Goal: Information Seeking & Learning: Learn about a topic

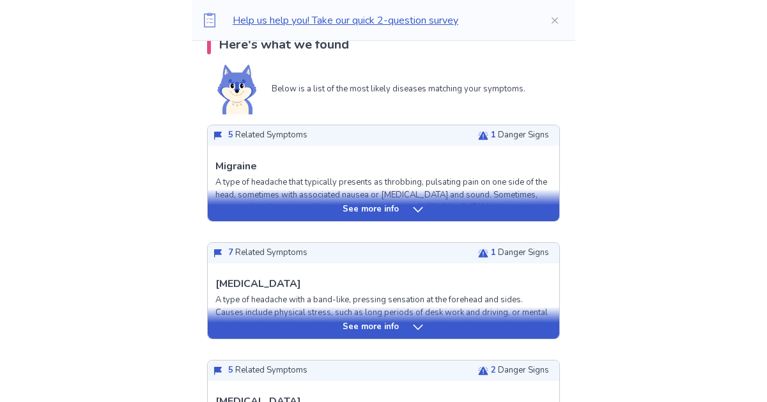
scroll to position [281, 0]
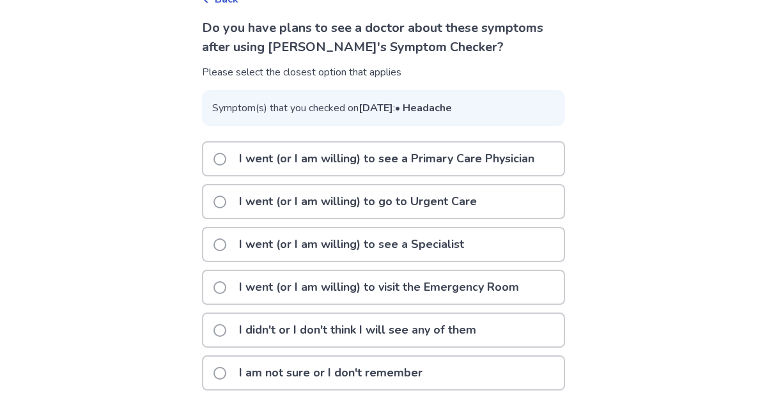
scroll to position [119, 0]
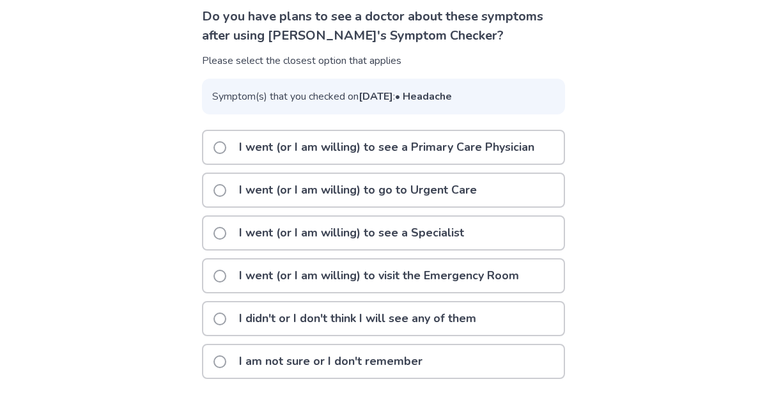
click at [366, 360] on p "I am not sure or I don't remember" at bounding box center [330, 361] width 199 height 33
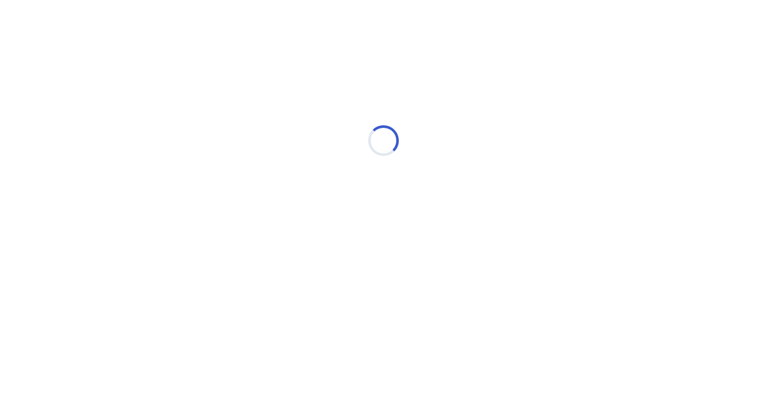
scroll to position [0, 0]
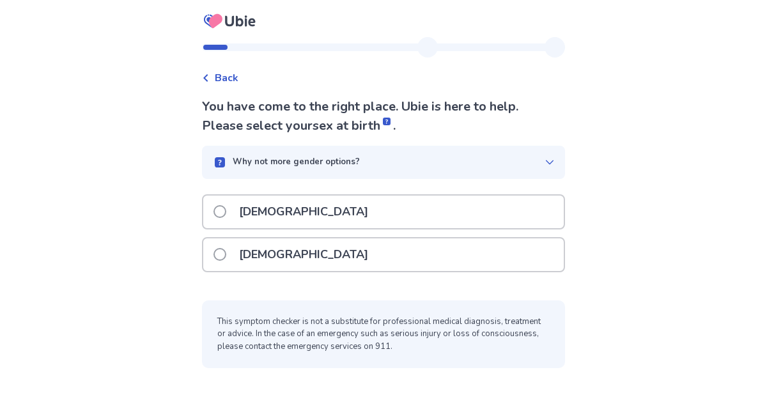
click at [316, 253] on div "[DEMOGRAPHIC_DATA]" at bounding box center [383, 254] width 360 height 33
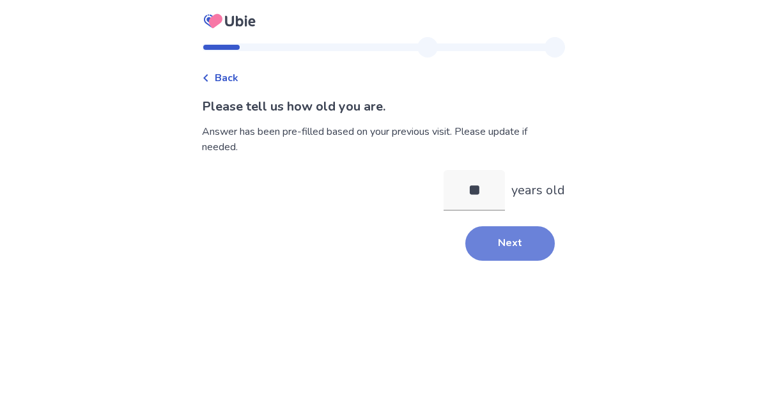
click at [511, 235] on button "Next" at bounding box center [509, 243] width 89 height 35
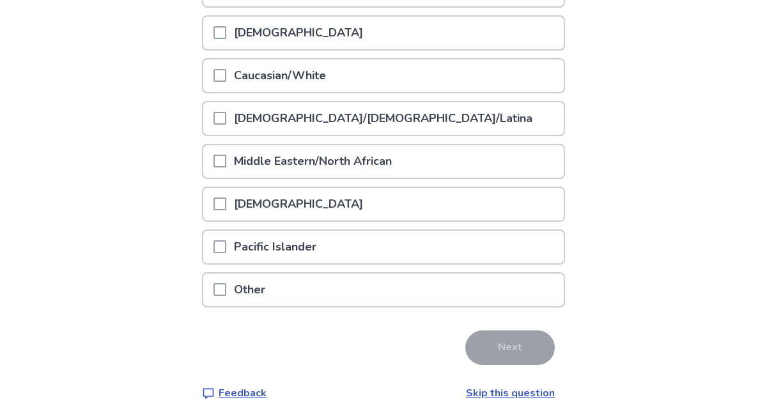
scroll to position [240, 0]
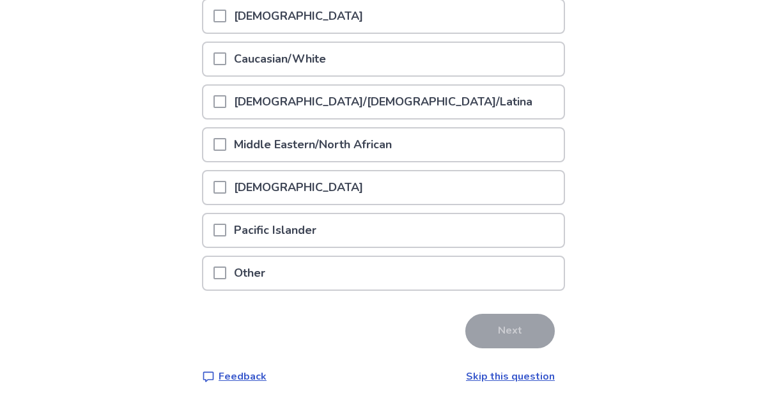
click at [335, 270] on div "Other" at bounding box center [383, 273] width 360 height 33
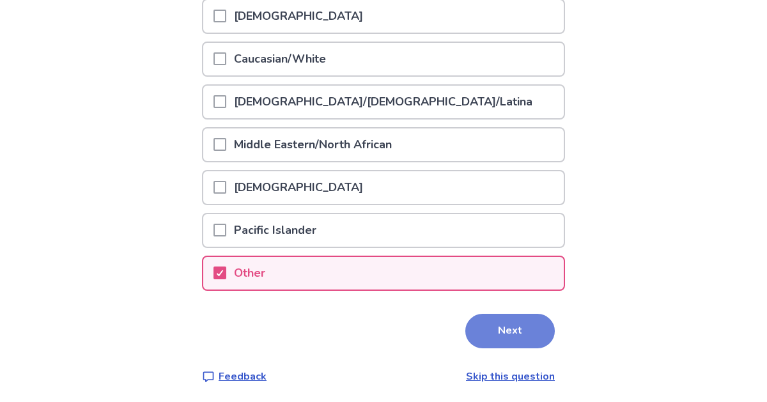
click at [518, 336] on button "Next" at bounding box center [509, 331] width 89 height 35
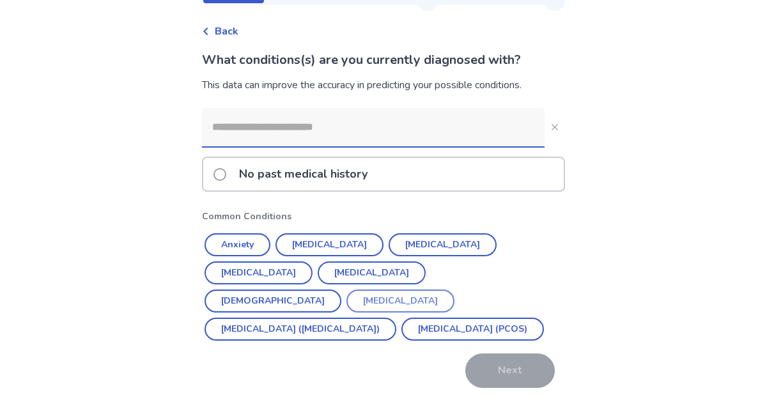
scroll to position [48, 0]
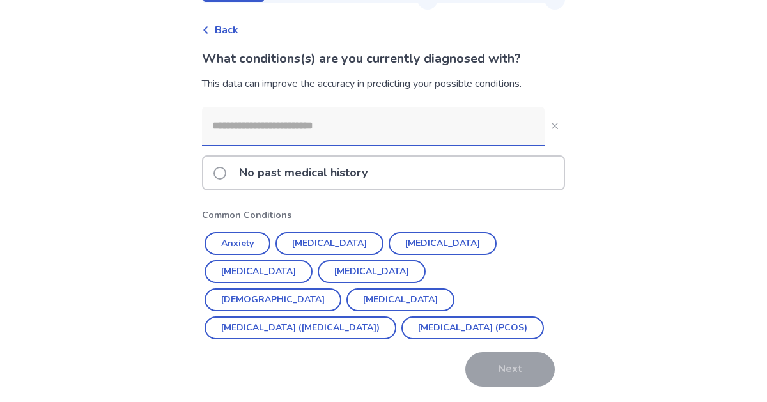
click at [350, 182] on p "No past medical history" at bounding box center [303, 173] width 144 height 33
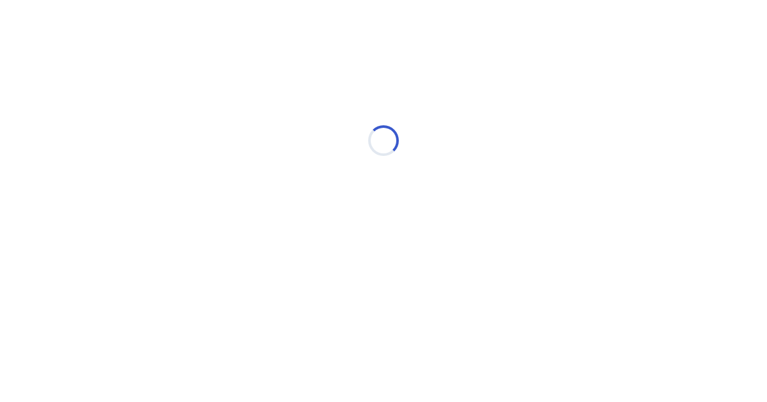
scroll to position [0, 0]
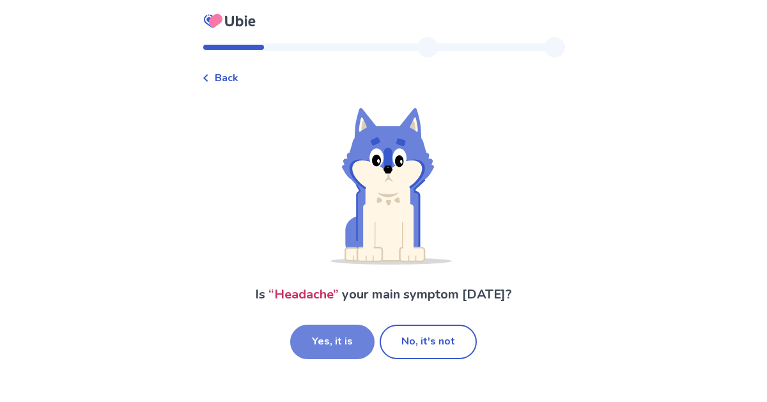
click at [341, 345] on button "Yes, it is" at bounding box center [332, 342] width 84 height 35
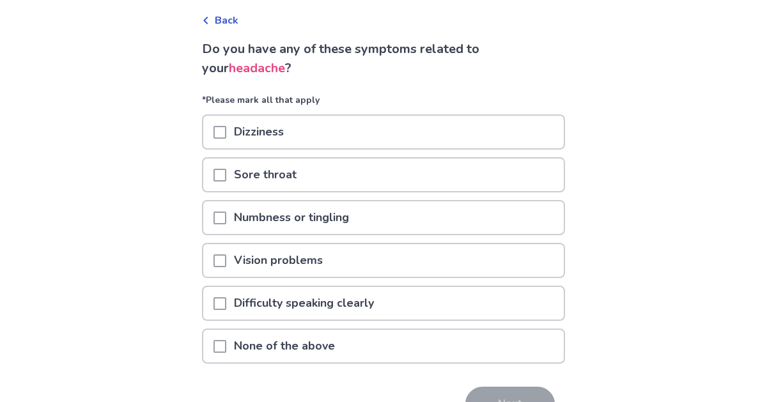
scroll to position [58, 0]
click at [263, 132] on p "Dizziness" at bounding box center [258, 132] width 65 height 33
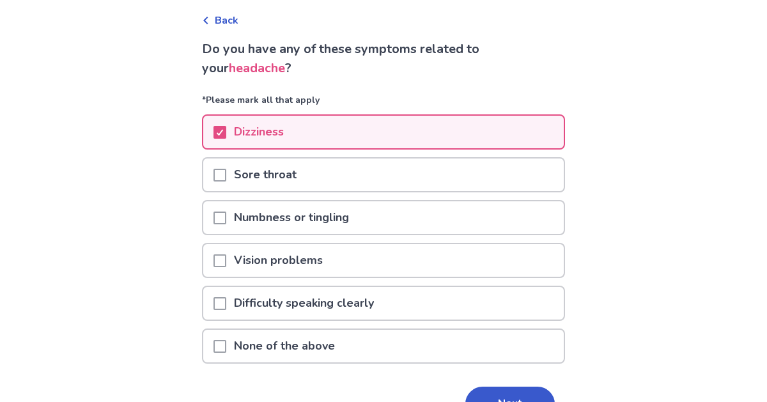
click at [274, 218] on p "Numbness or tingling" at bounding box center [291, 217] width 130 height 33
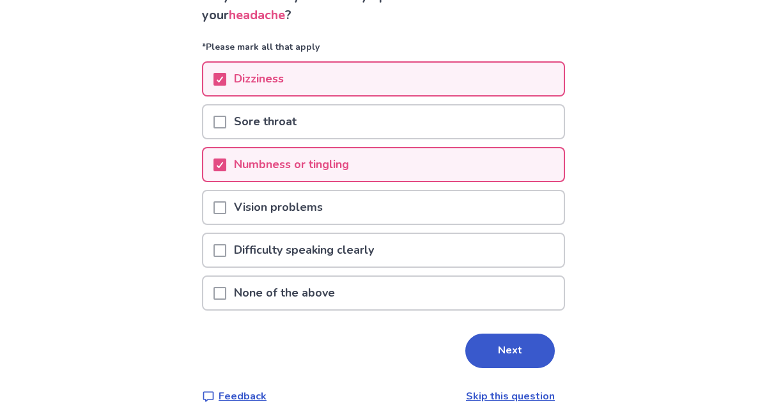
scroll to position [111, 0]
click at [490, 351] on button "Next" at bounding box center [509, 351] width 89 height 35
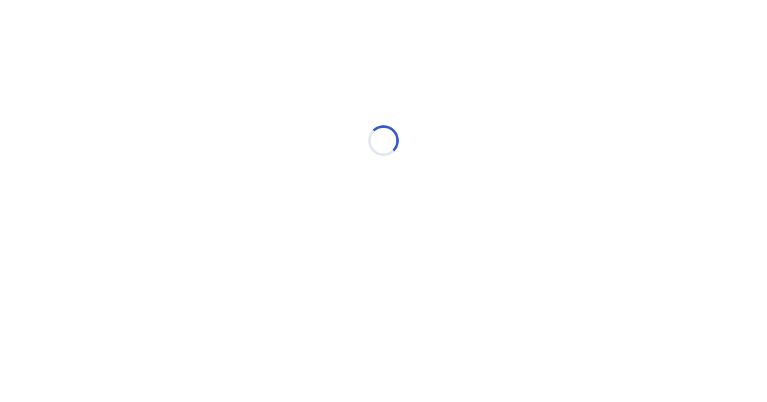
scroll to position [0, 0]
select select "*"
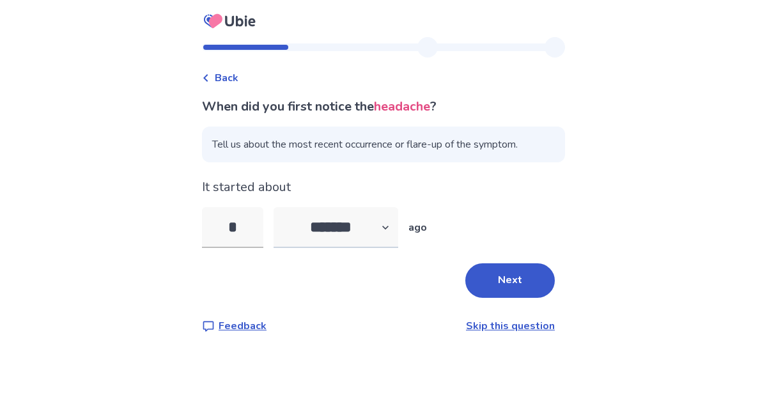
type input "*"
click at [342, 223] on select "******* ****** ******* ******** *******" at bounding box center [336, 227] width 125 height 41
select select "*"
click at [281, 207] on select "******* ****** ******* ******** *******" at bounding box center [336, 227] width 125 height 41
click at [522, 285] on button "Next" at bounding box center [509, 280] width 89 height 35
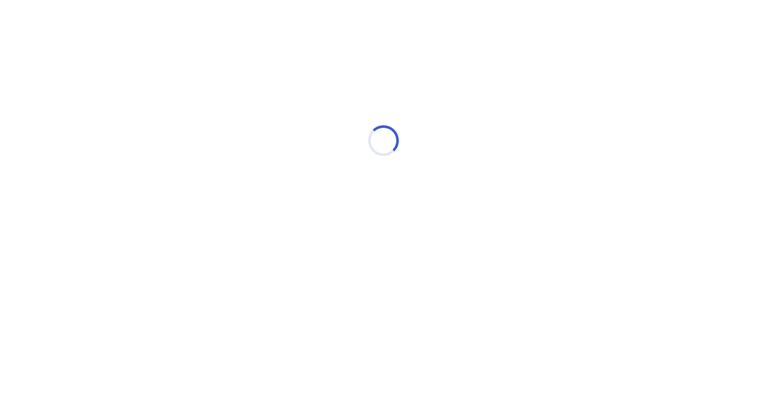
select select "*"
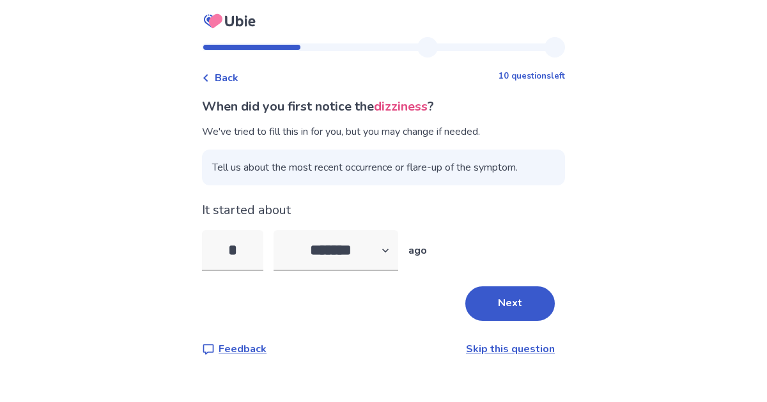
click at [258, 222] on div "It started about * ******* ****** ******* ******** ******* ago" at bounding box center [383, 236] width 363 height 70
click at [256, 249] on input "*" at bounding box center [232, 250] width 61 height 41
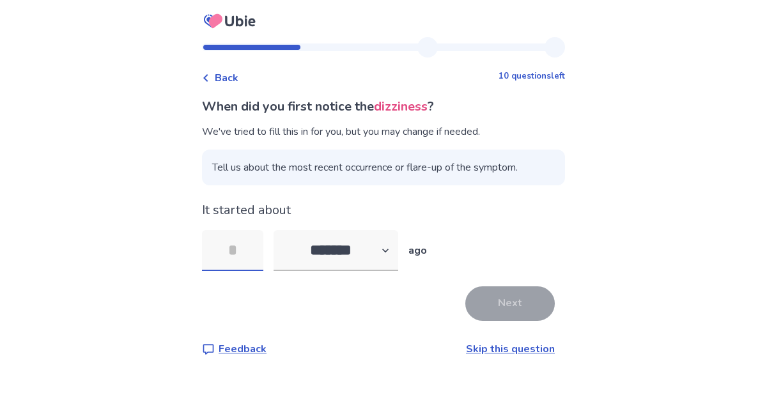
type input "*"
click at [506, 309] on button "Next" at bounding box center [509, 303] width 89 height 35
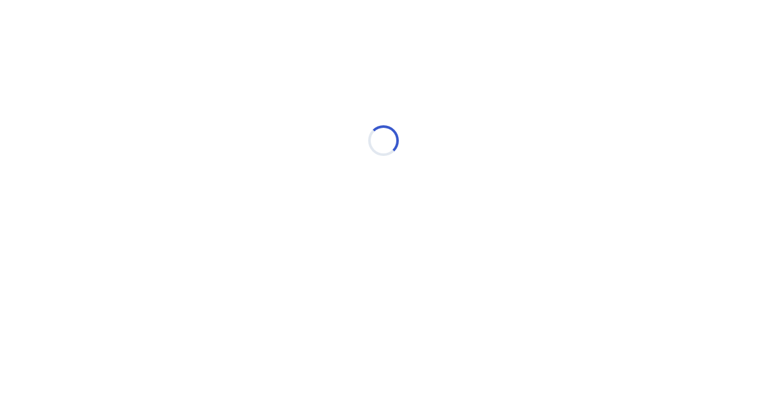
select select "*"
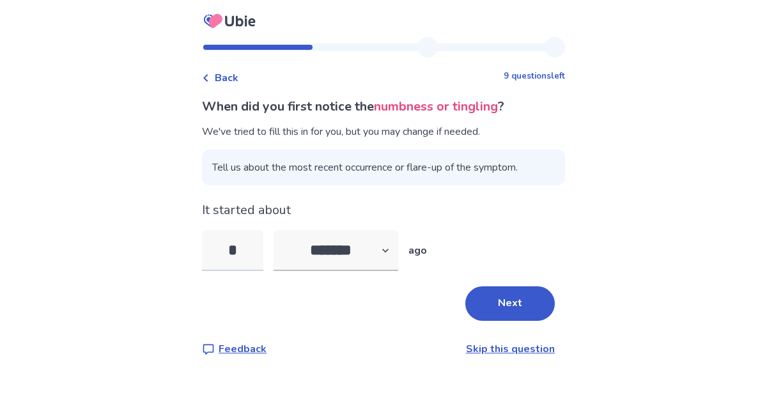
click at [263, 253] on input "*" at bounding box center [232, 250] width 61 height 41
type input "*"
click at [360, 251] on select "******* ****** ******* ******** *******" at bounding box center [336, 250] width 125 height 41
select select "*"
click at [281, 230] on select "******* ****** ******* ******** *******" at bounding box center [336, 250] width 125 height 41
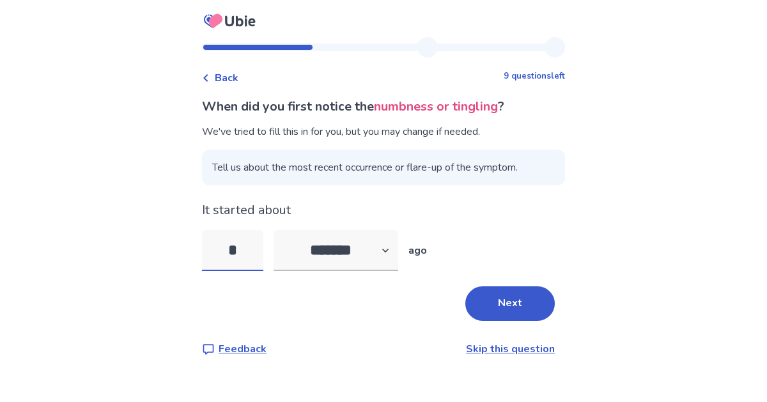
click at [259, 244] on input "*" at bounding box center [232, 250] width 61 height 41
type input "*"
click at [516, 304] on button "Next" at bounding box center [509, 303] width 89 height 35
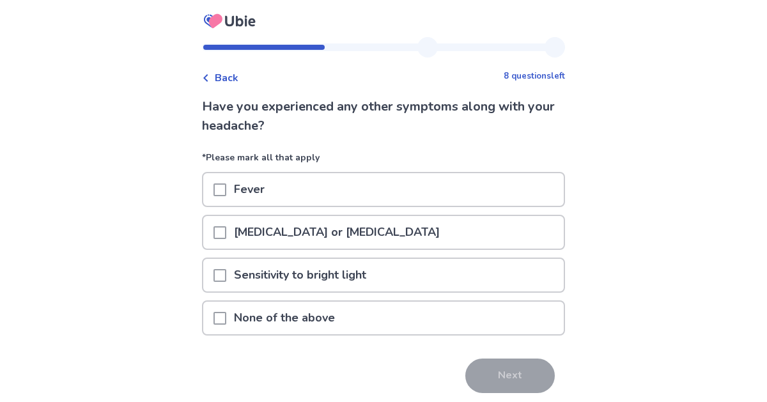
click at [314, 225] on p "[MEDICAL_DATA] or [MEDICAL_DATA]" at bounding box center [336, 232] width 221 height 33
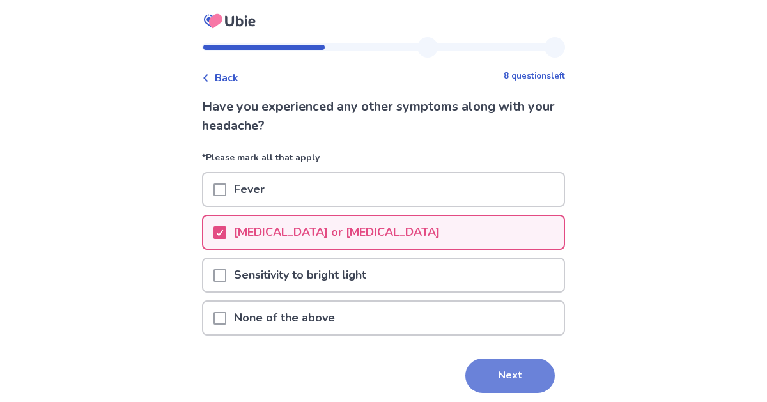
click at [482, 372] on button "Next" at bounding box center [509, 376] width 89 height 35
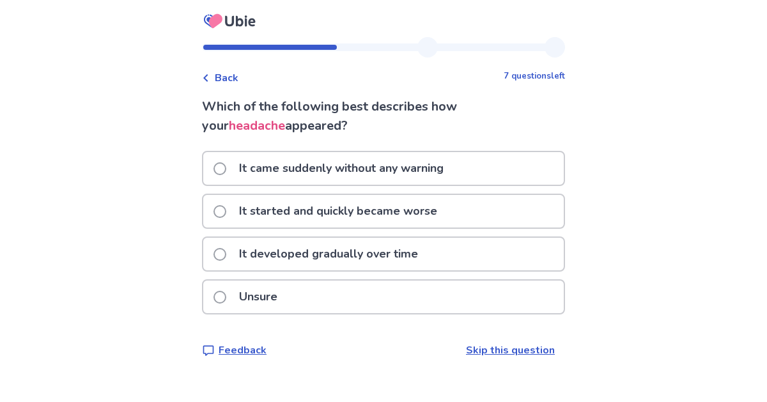
click at [376, 248] on p "It developed gradually over time" at bounding box center [328, 254] width 194 height 33
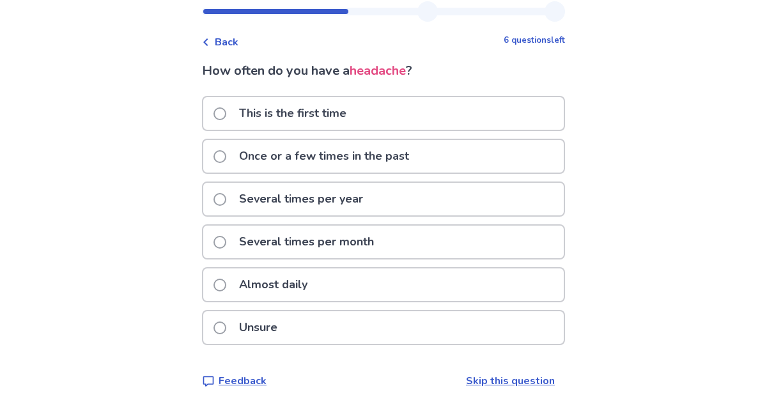
scroll to position [35, 0]
click at [315, 290] on p "Almost daily" at bounding box center [273, 285] width 84 height 33
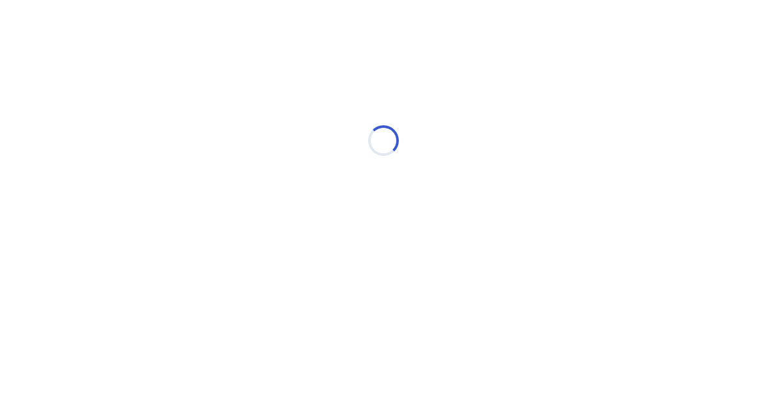
scroll to position [0, 0]
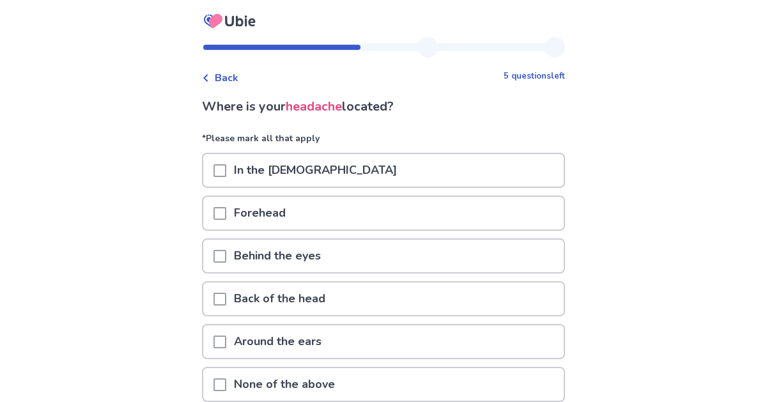
scroll to position [18, 0]
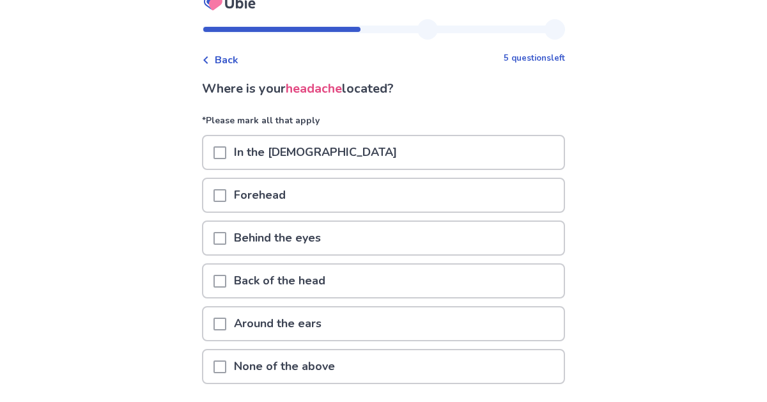
click at [310, 157] on p "In the [DEMOGRAPHIC_DATA]" at bounding box center [315, 152] width 178 height 33
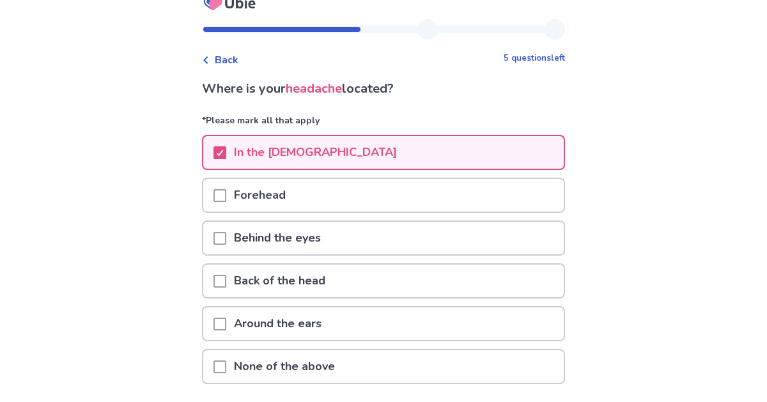
click at [309, 203] on div "Forehead" at bounding box center [383, 195] width 360 height 33
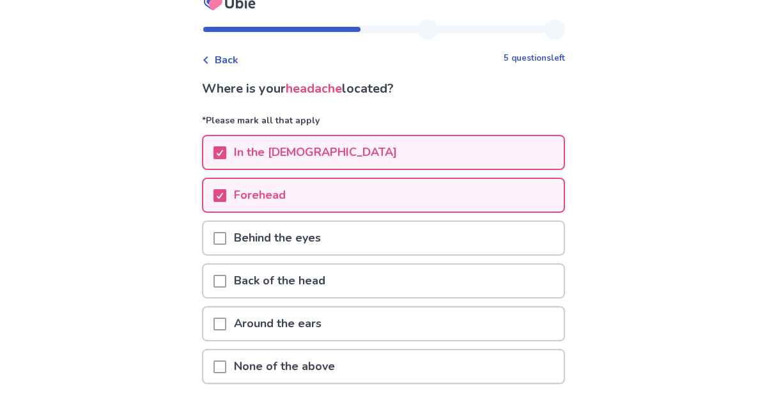
click at [313, 278] on p "Back of the head" at bounding box center [279, 281] width 107 height 33
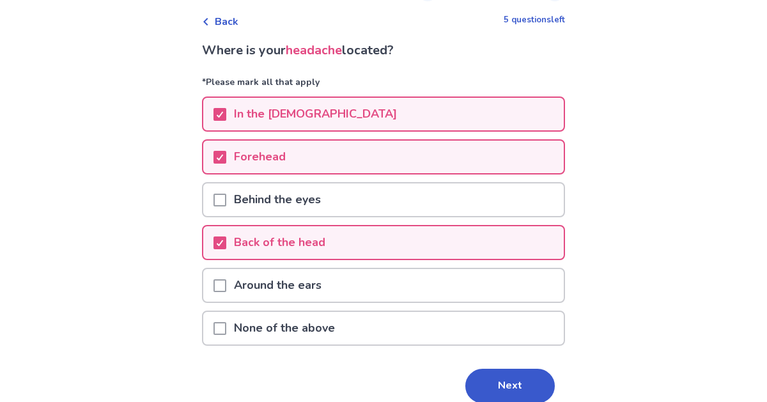
scroll to position [68, 0]
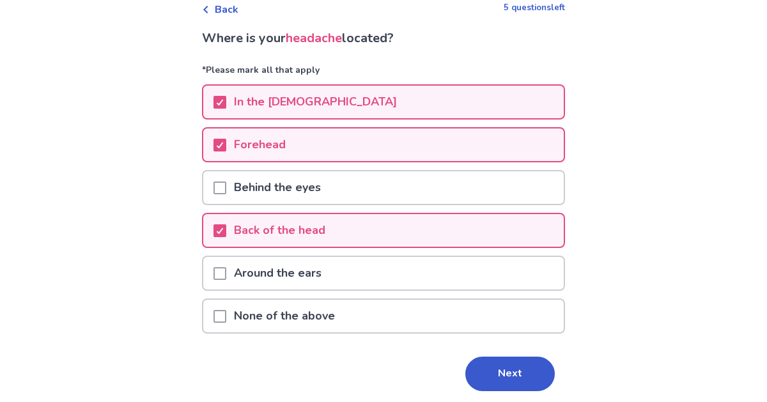
click at [329, 270] on p "Around the ears" at bounding box center [277, 273] width 103 height 33
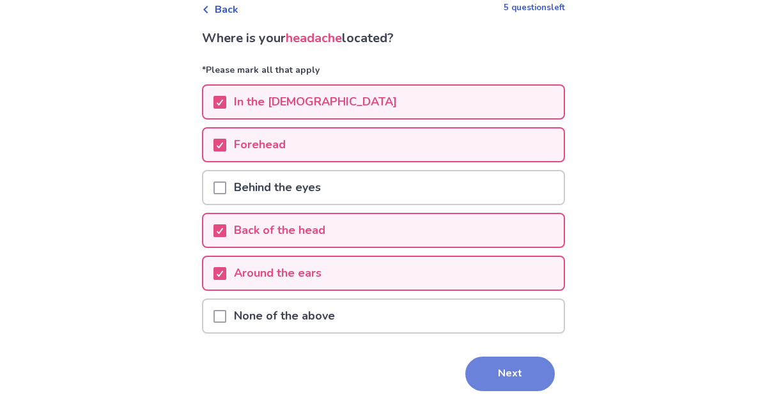
click at [497, 375] on button "Next" at bounding box center [509, 374] width 89 height 35
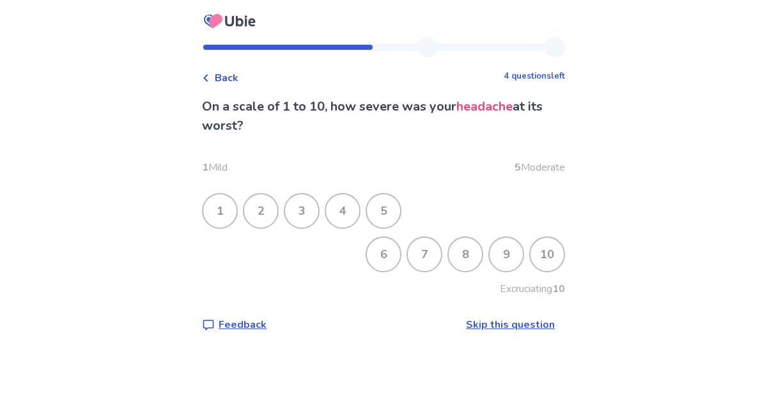
click at [462, 256] on div "8" at bounding box center [465, 254] width 33 height 33
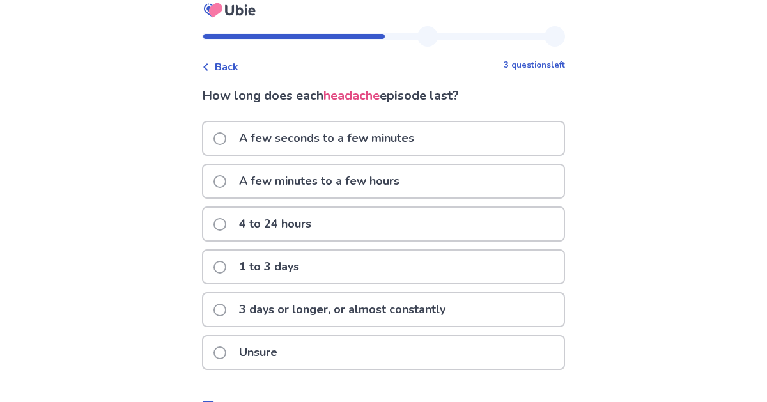
scroll to position [12, 0]
click at [343, 214] on div "4 to 24 hours" at bounding box center [383, 223] width 360 height 33
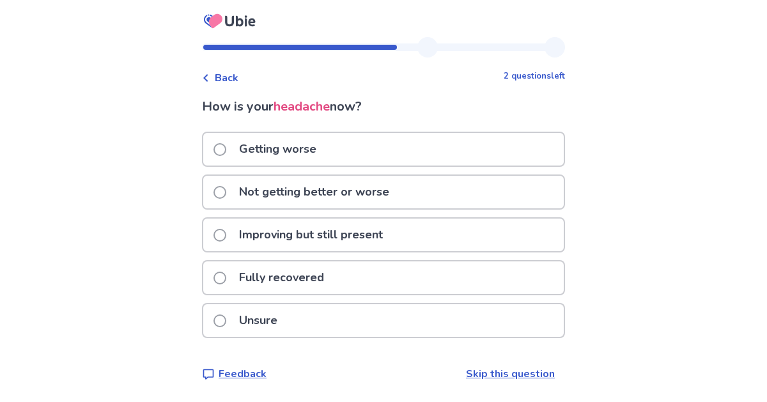
click at [346, 142] on div "Getting worse" at bounding box center [383, 149] width 360 height 33
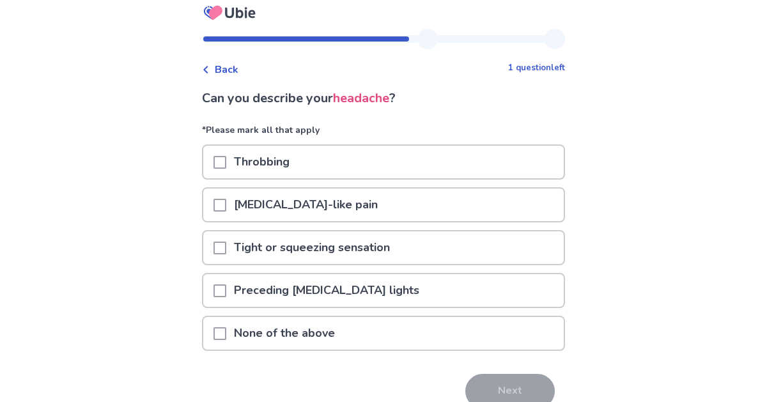
scroll to position [11, 0]
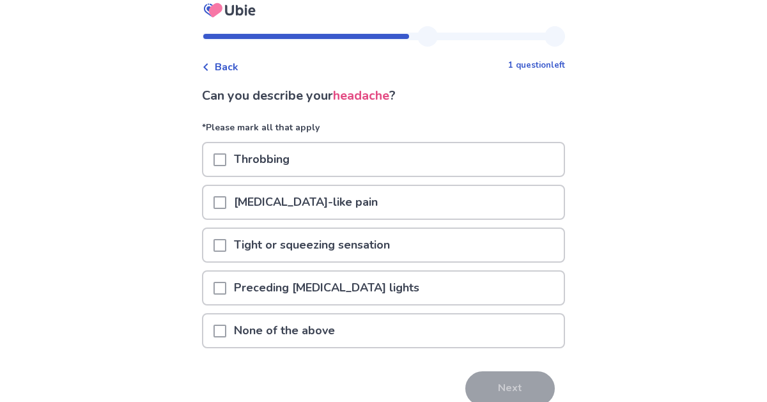
click at [334, 154] on div "Throbbing" at bounding box center [383, 159] width 360 height 33
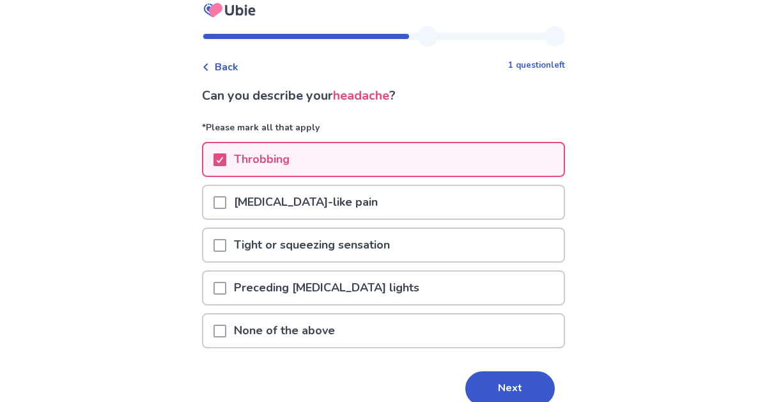
click at [297, 239] on p "Tight or squeezing sensation" at bounding box center [311, 245] width 171 height 33
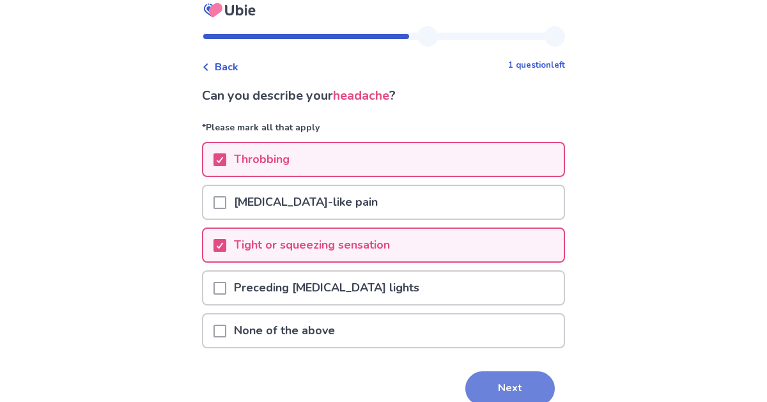
click at [499, 387] on button "Next" at bounding box center [509, 388] width 89 height 35
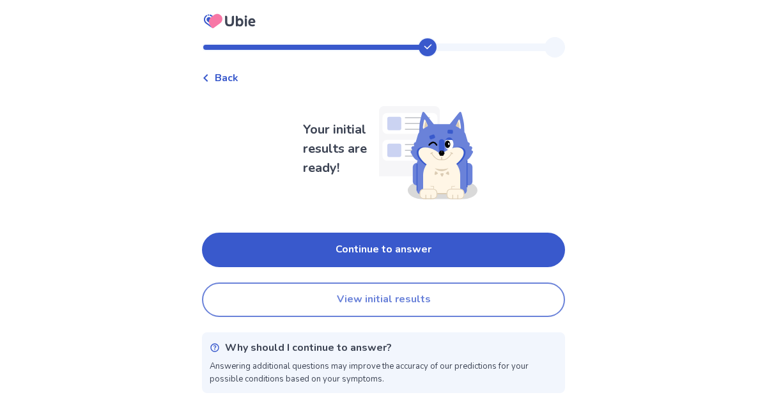
click at [405, 298] on button "View initial results" at bounding box center [383, 300] width 363 height 35
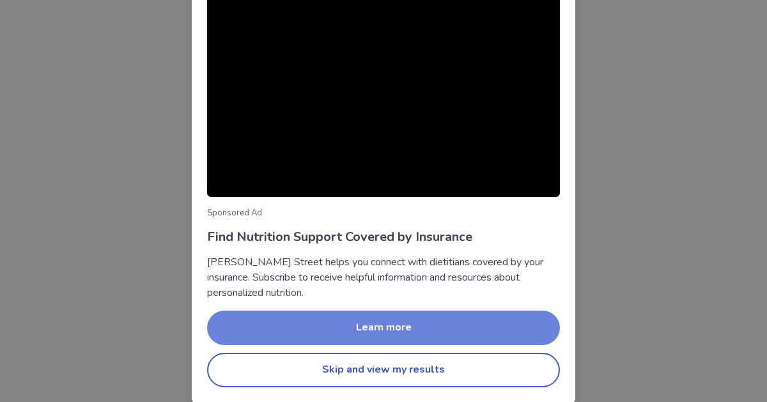
scroll to position [129, 0]
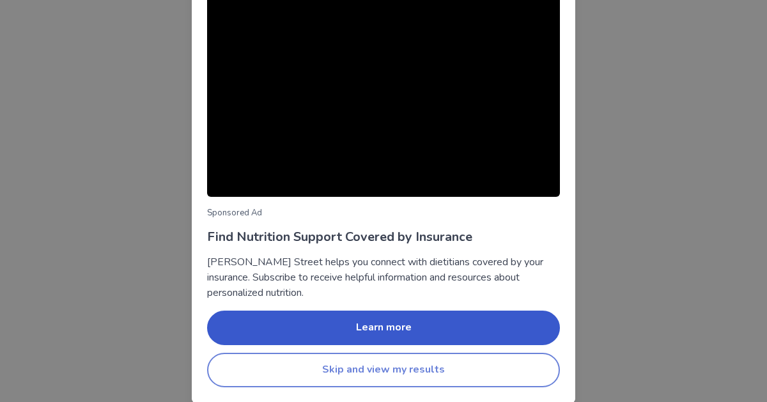
click at [423, 364] on button "Skip and view my results" at bounding box center [383, 370] width 353 height 35
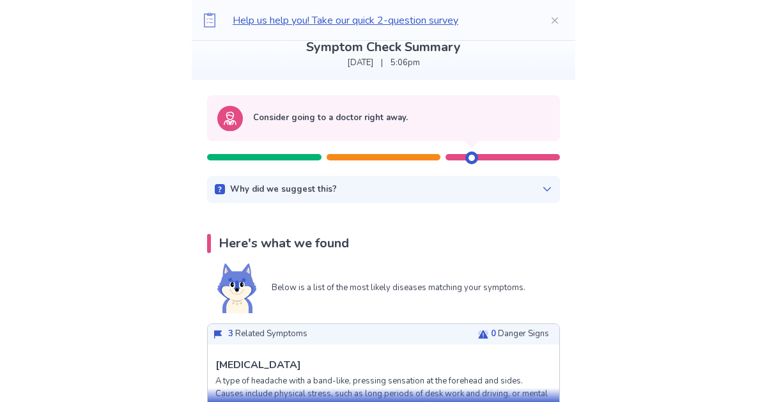
scroll to position [83, 0]
